Goal: Task Accomplishment & Management: Use online tool/utility

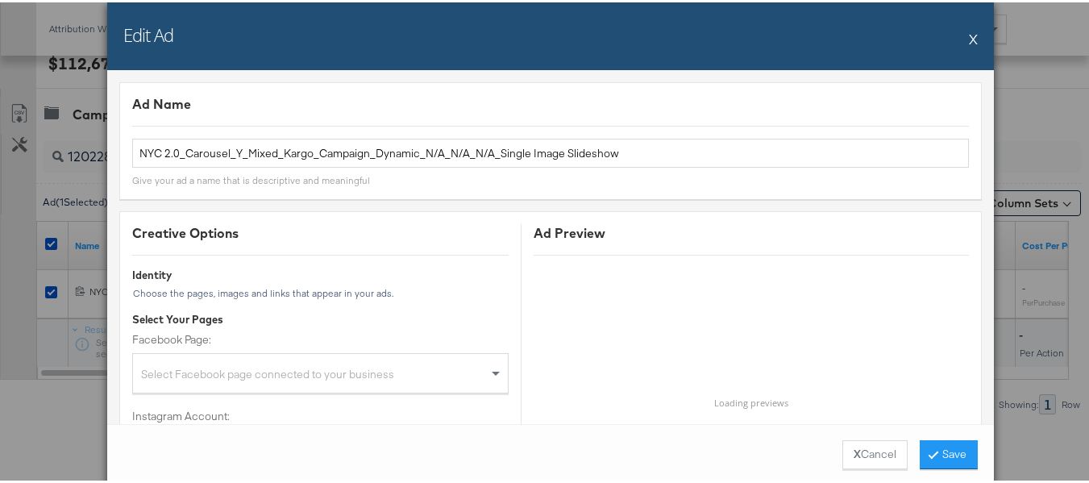
scroll to position [1612, 0]
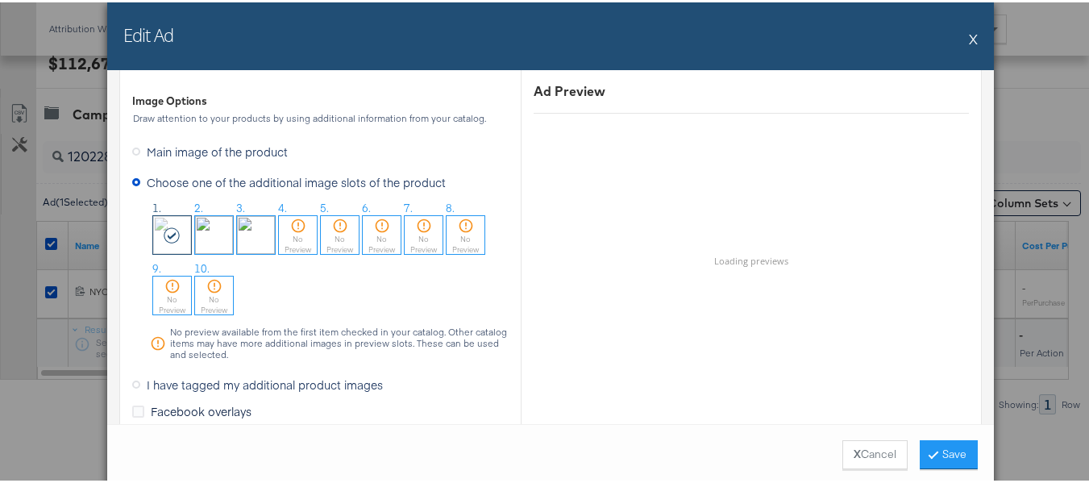
click at [969, 44] on button "X" at bounding box center [973, 36] width 9 height 32
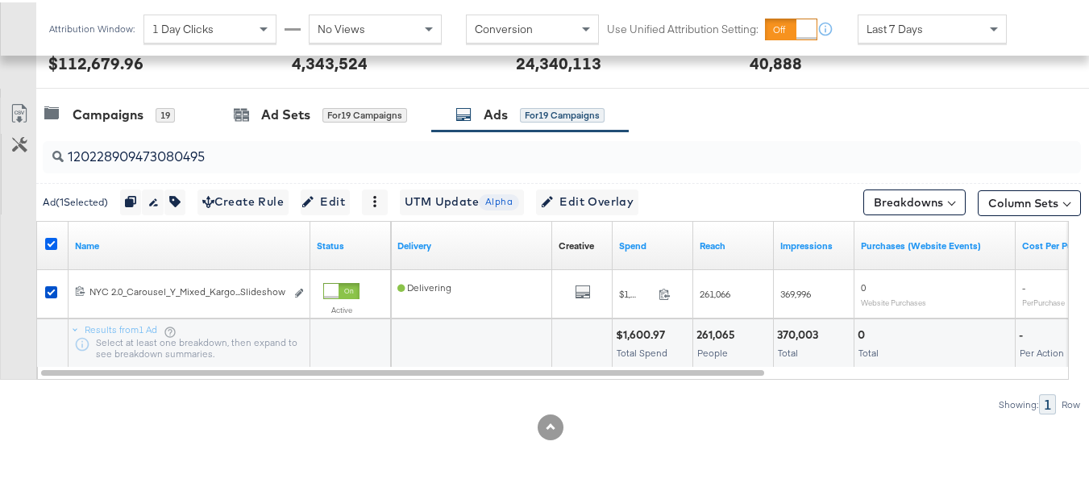
click at [49, 243] on icon at bounding box center [51, 241] width 12 height 12
click at [0, 0] on input "checkbox" at bounding box center [0, 0] width 0 height 0
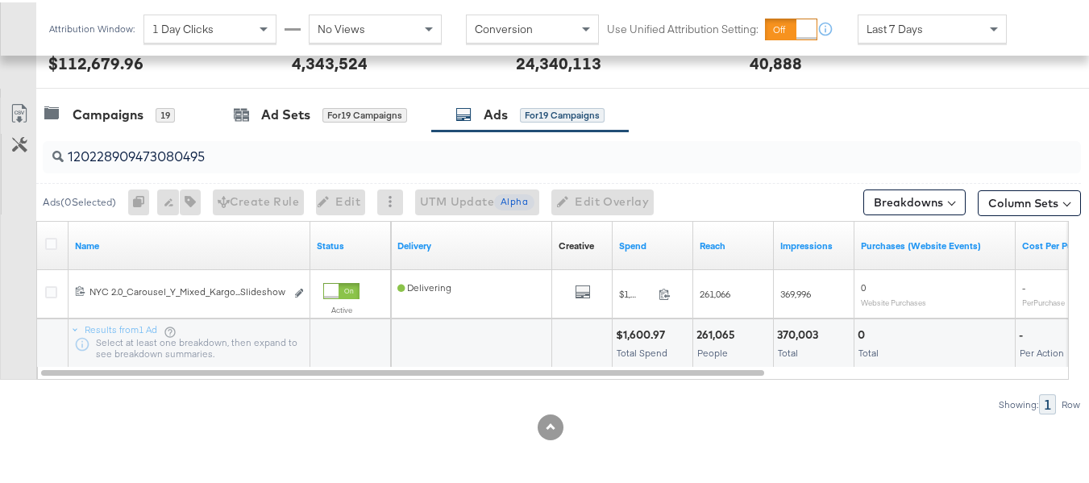
click at [266, 155] on input "120228909473080495" at bounding box center [526, 147] width 925 height 31
click at [51, 240] on icon at bounding box center [51, 241] width 12 height 12
click at [0, 0] on input "checkbox" at bounding box center [0, 0] width 0 height 0
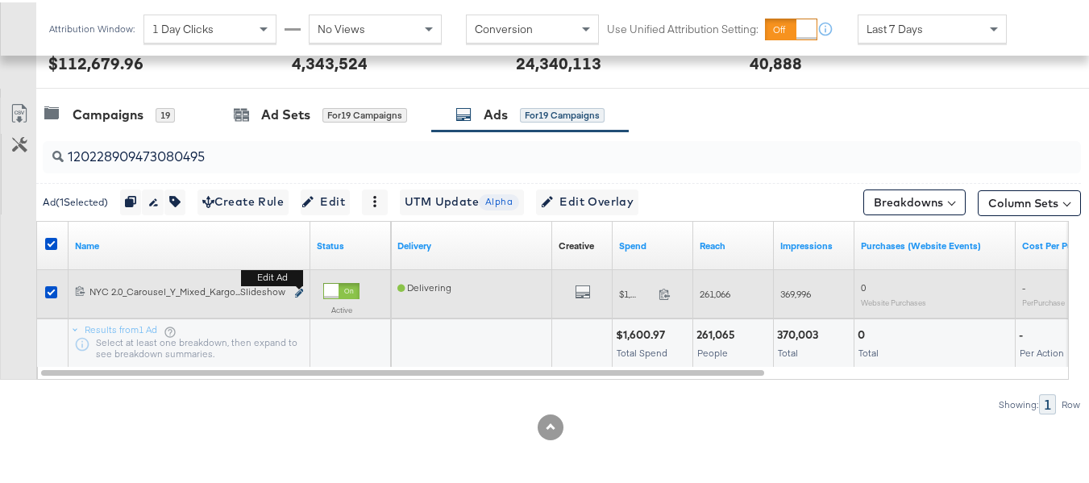
click at [302, 293] on icon "link" at bounding box center [299, 290] width 8 height 9
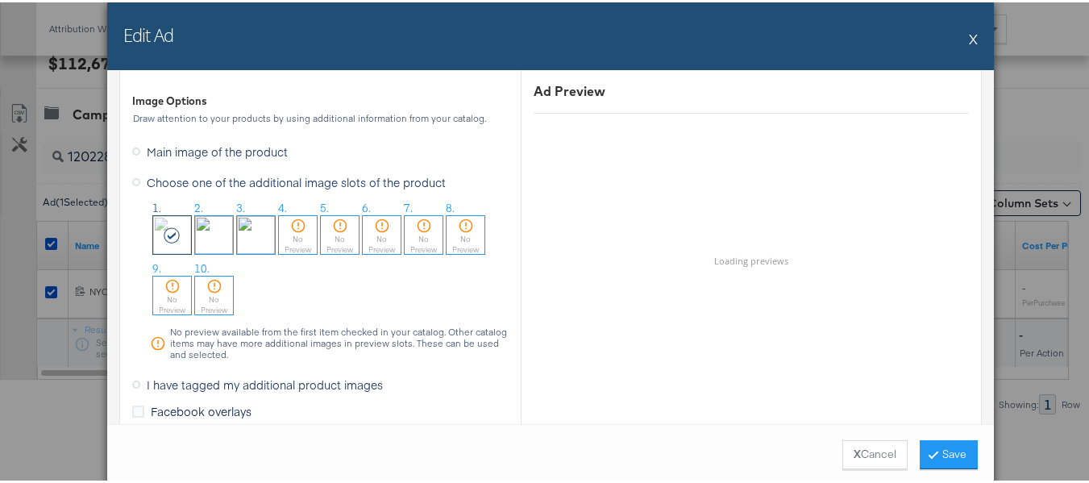
click at [969, 33] on button "X" at bounding box center [973, 36] width 9 height 32
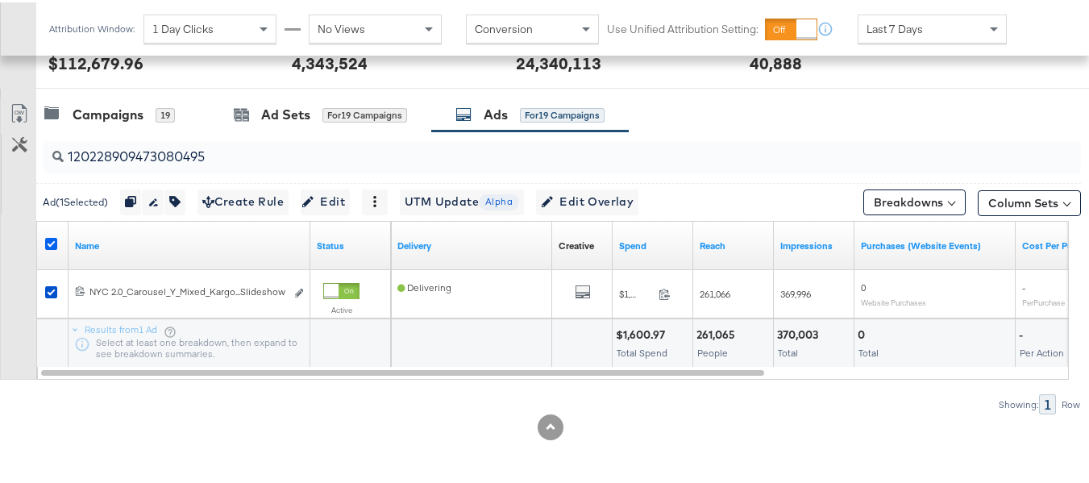
click at [49, 243] on icon at bounding box center [51, 241] width 12 height 12
click at [0, 0] on input "checkbox" at bounding box center [0, 0] width 0 height 0
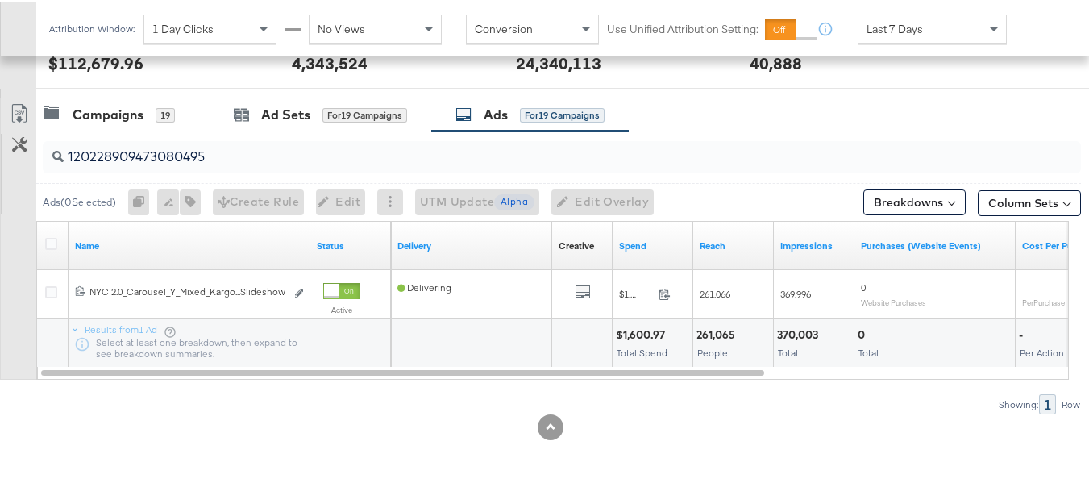
click at [226, 136] on input "120228909473080495" at bounding box center [526, 147] width 925 height 31
paste input "55233"
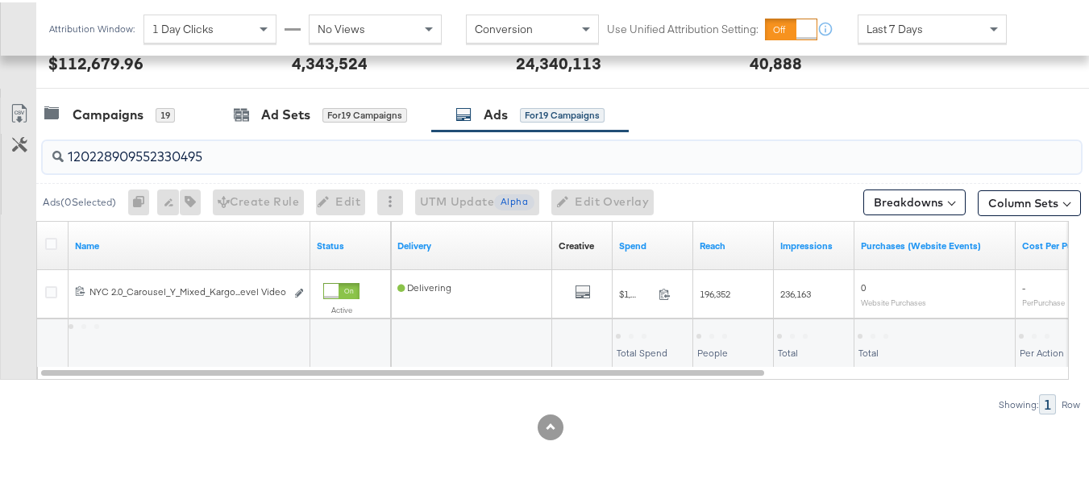
click at [44, 244] on div at bounding box center [54, 243] width 30 height 29
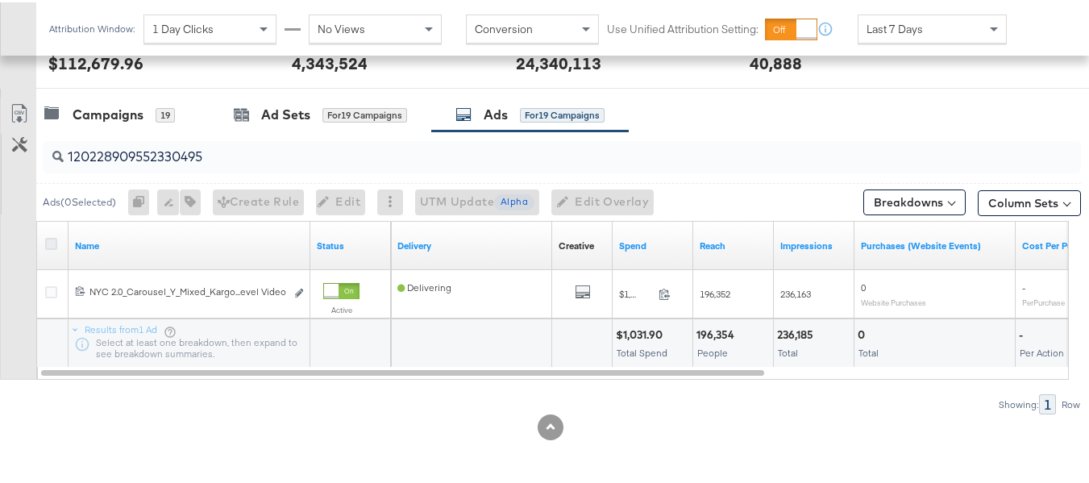
click at [55, 244] on icon at bounding box center [51, 241] width 12 height 12
click at [0, 0] on input "checkbox" at bounding box center [0, 0] width 0 height 0
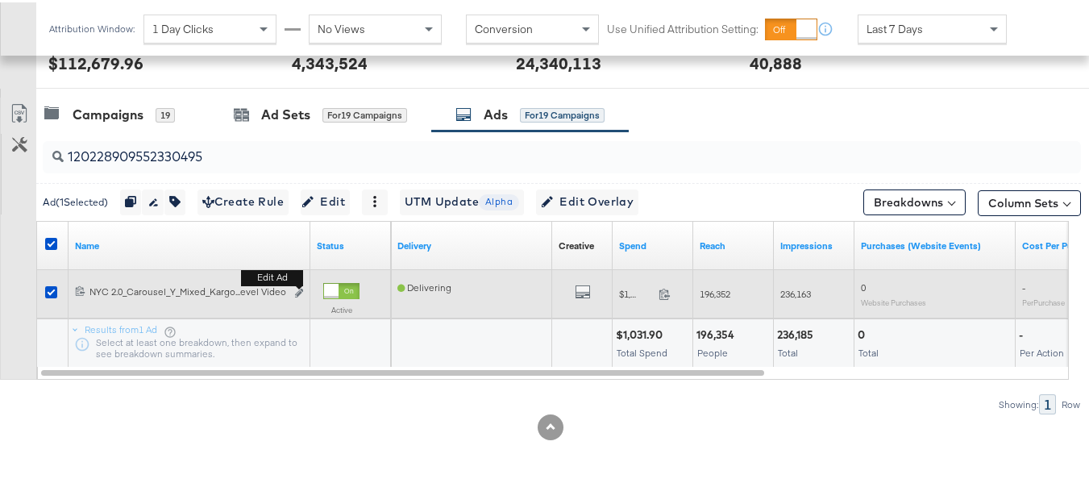
click at [294, 297] on div "Edit ad" at bounding box center [294, 291] width 19 height 17
click at [301, 284] on b "Edit ad" at bounding box center [272, 275] width 62 height 17
click at [301, 291] on icon "link" at bounding box center [299, 290] width 8 height 9
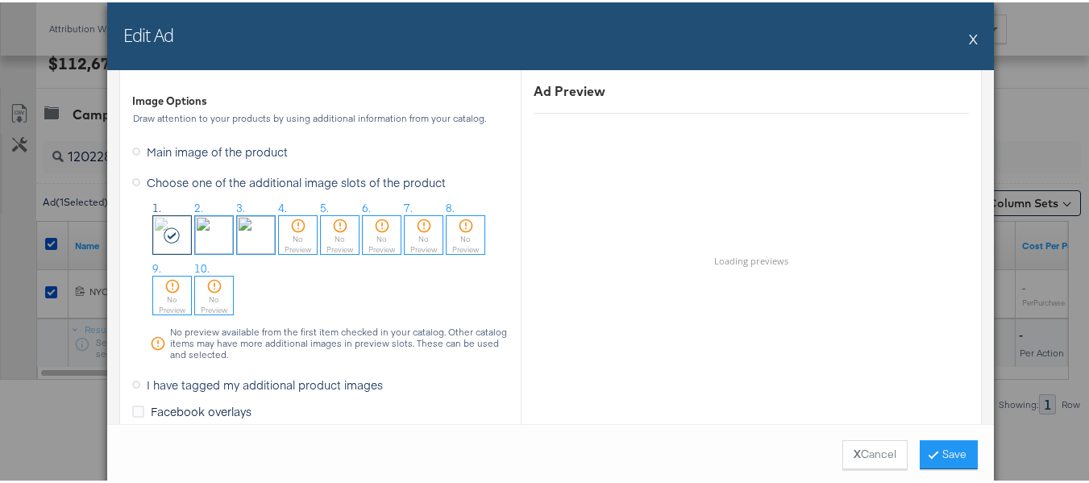
click at [969, 32] on button "X" at bounding box center [973, 36] width 9 height 32
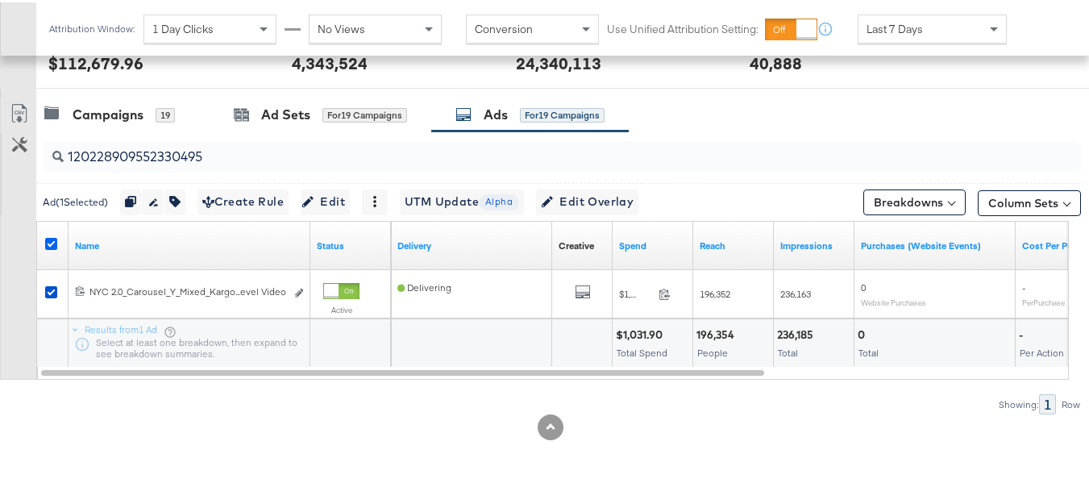
click at [46, 242] on icon at bounding box center [51, 241] width 12 height 12
click at [0, 0] on input "checkbox" at bounding box center [0, 0] width 0 height 0
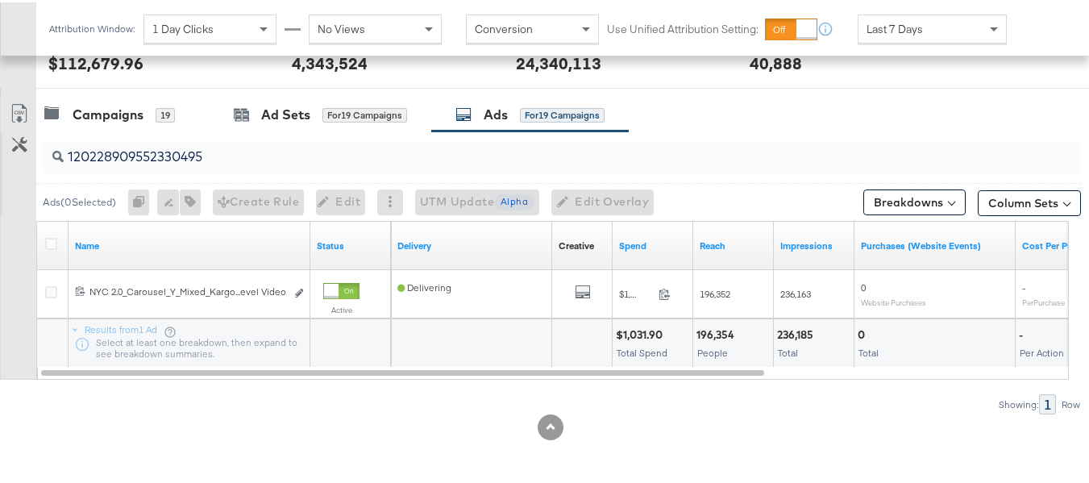
click at [156, 170] on div "120228909552330495" at bounding box center [562, 155] width 1038 height 32
click at [170, 159] on input "120228909552330495" at bounding box center [526, 147] width 925 height 31
paste input "3009705468"
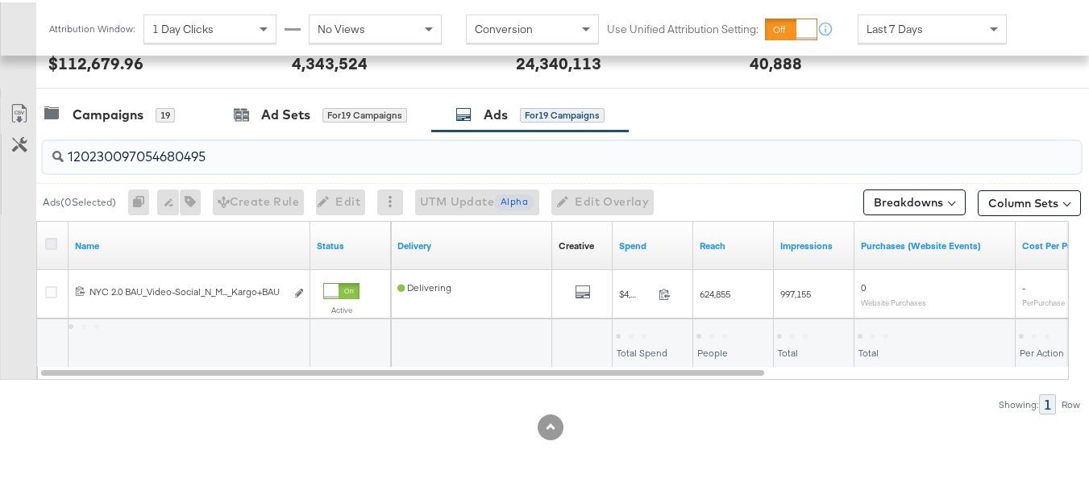
type input "120230097054680495"
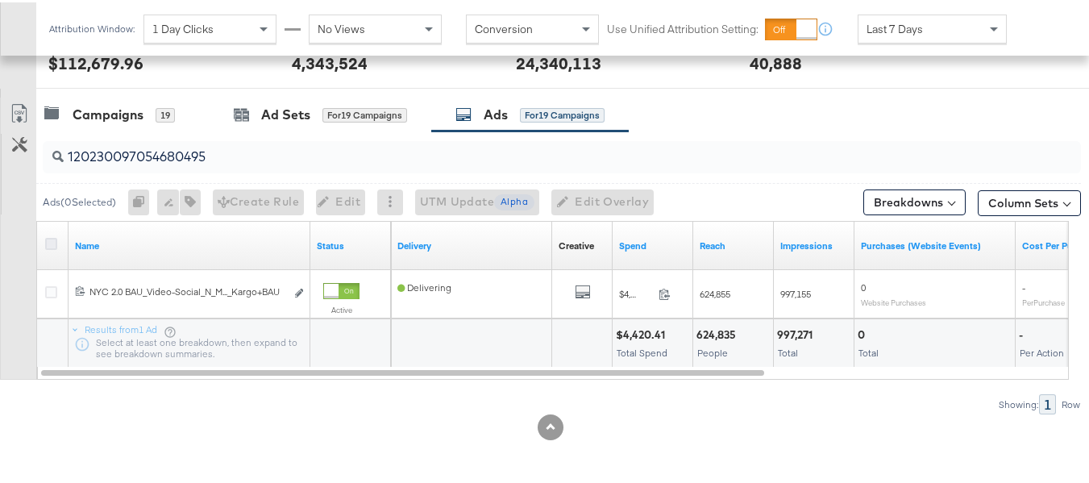
click at [52, 242] on icon at bounding box center [51, 241] width 12 height 12
click at [0, 0] on input "checkbox" at bounding box center [0, 0] width 0 height 0
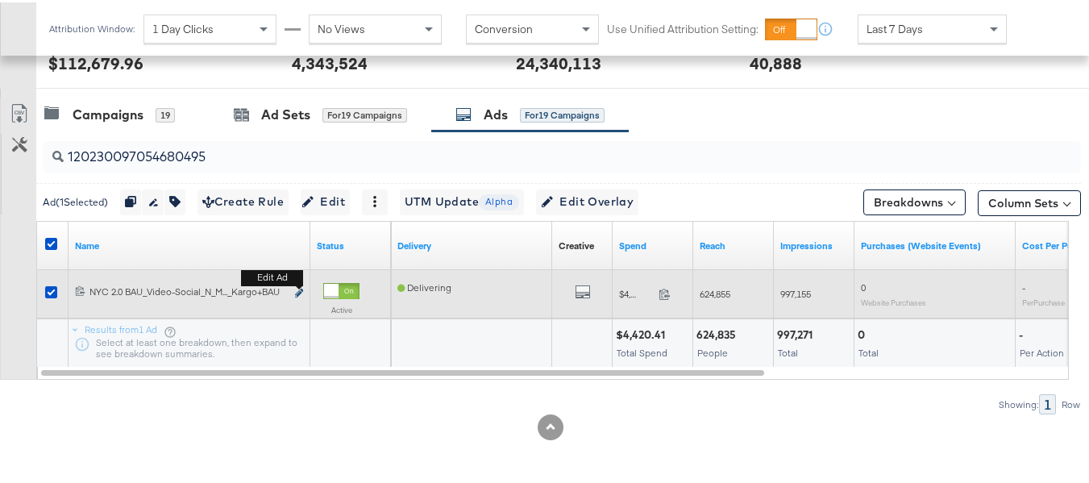
click at [296, 289] on icon "link" at bounding box center [299, 290] width 8 height 9
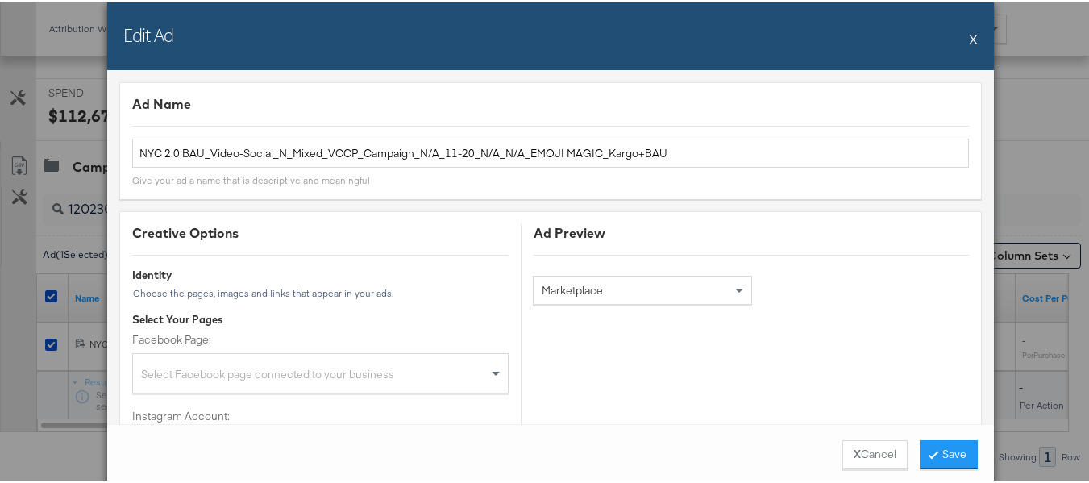
scroll to position [563, 0]
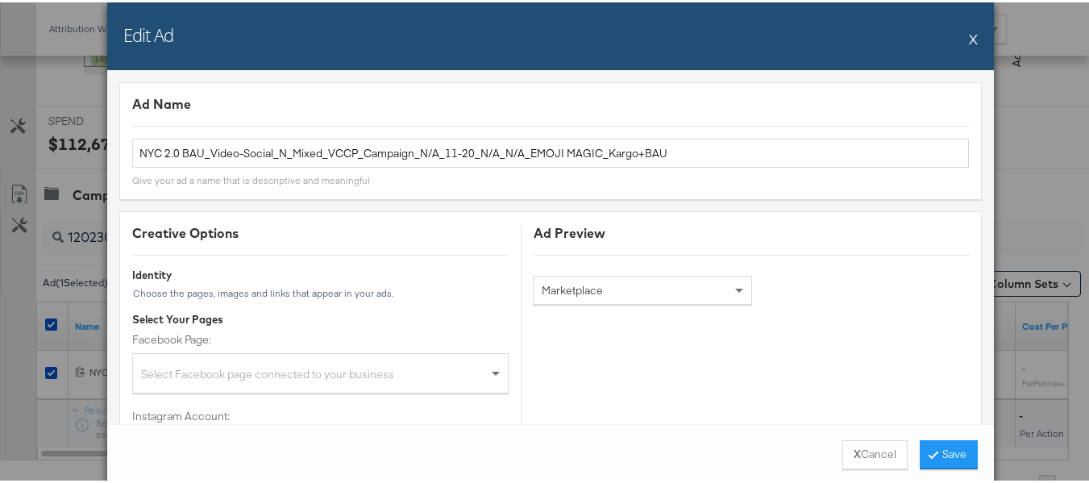
click at [969, 33] on button "X" at bounding box center [973, 36] width 9 height 32
